Goal: Transaction & Acquisition: Book appointment/travel/reservation

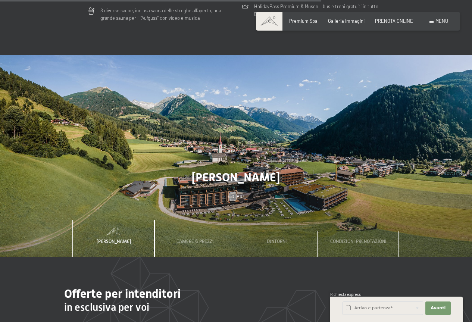
scroll to position [1902, 0]
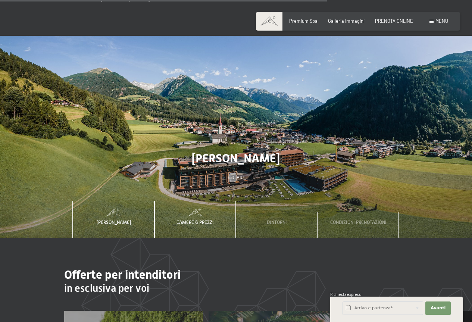
click at [204, 219] on span "Camere & Prezzi" at bounding box center [194, 222] width 37 height 6
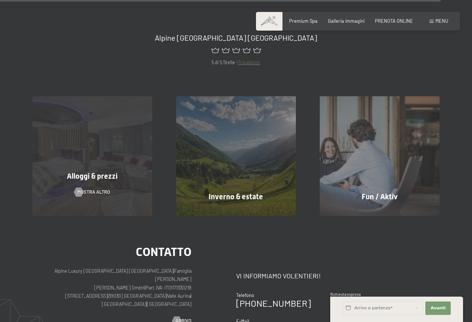
scroll to position [2618, 0]
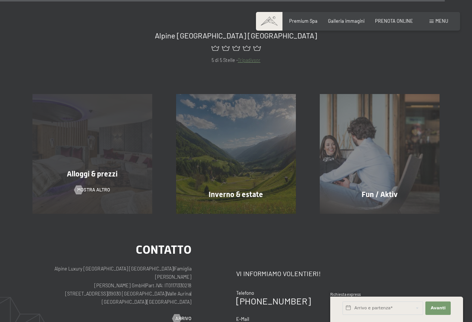
click at [91, 176] on div "Alloggi & prezzi mostra altro" at bounding box center [93, 154] width 144 height 120
click at [94, 169] on span "Alloggi & prezzi" at bounding box center [92, 173] width 51 height 9
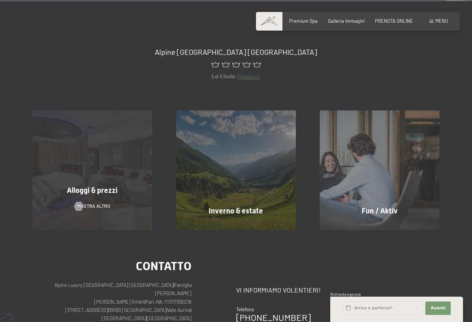
click at [100, 157] on div "Alloggi & prezzi mostra altro" at bounding box center [93, 170] width 144 height 120
click at [99, 157] on div "Alloggi & prezzi mostra altro" at bounding box center [93, 170] width 144 height 120
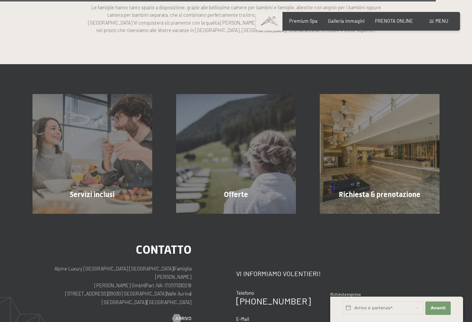
scroll to position [1716, 0]
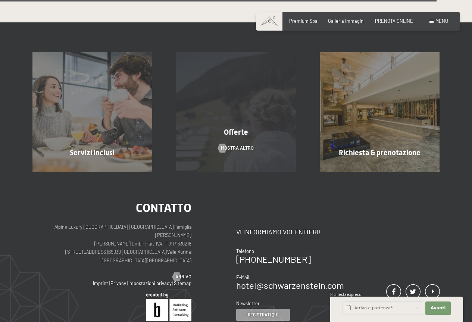
click at [236, 134] on span "Offerte" at bounding box center [236, 132] width 24 height 9
